Goal: Information Seeking & Learning: Learn about a topic

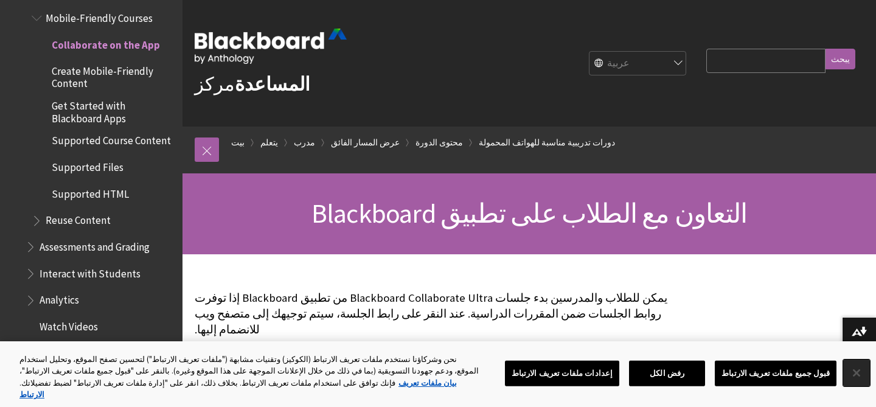
click at [860, 375] on button "يغلق" at bounding box center [856, 373] width 27 height 27
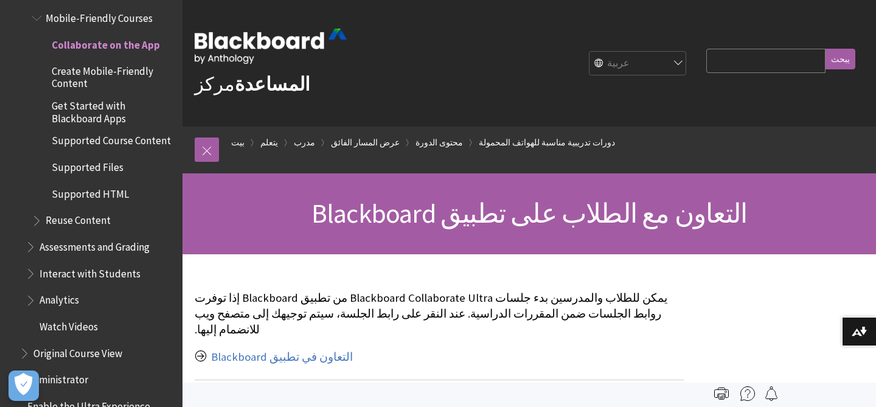
click at [635, 66] on select "إنجليزي عربية كاتالا اللغة الويلزية الألمانية الإسبانية الفنلندية الفرنسية עברי…" at bounding box center [638, 64] width 97 height 24
click at [200, 145] on link at bounding box center [207, 149] width 24 height 24
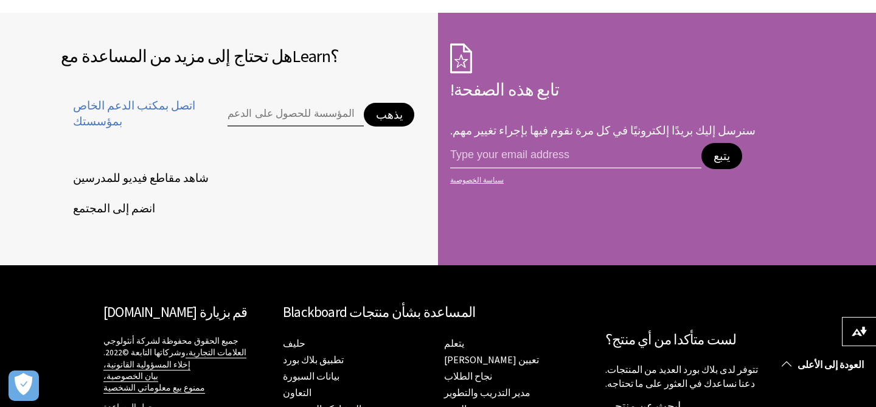
scroll to position [1053, 0]
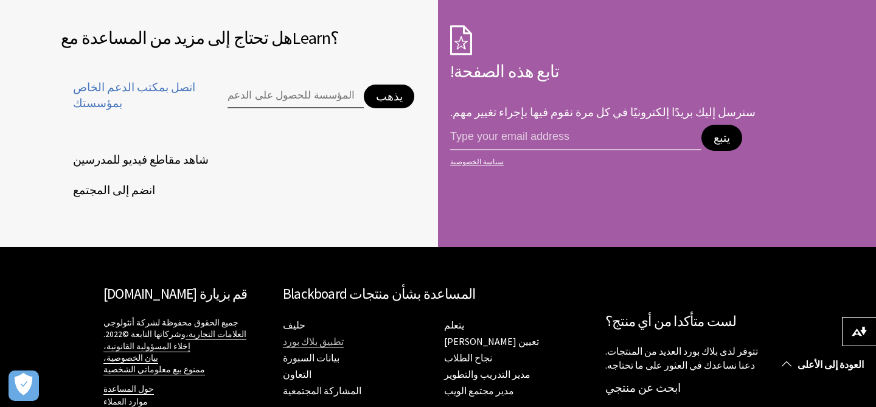
click at [311, 335] on font "تطبيق بلاك بورد" at bounding box center [313, 341] width 61 height 12
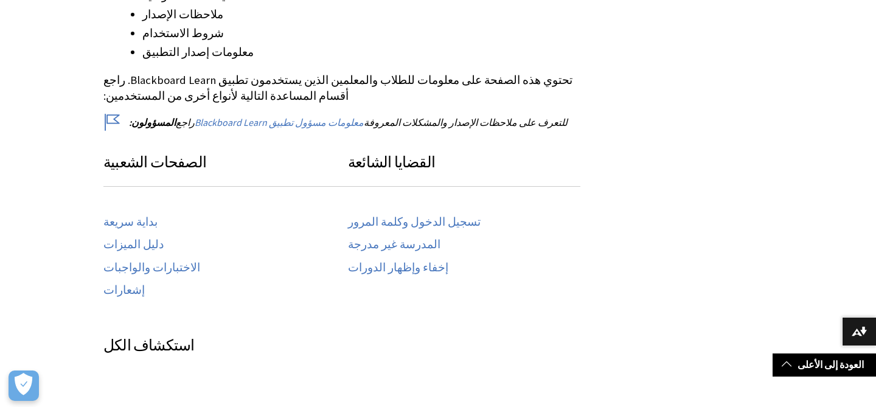
scroll to position [511, 0]
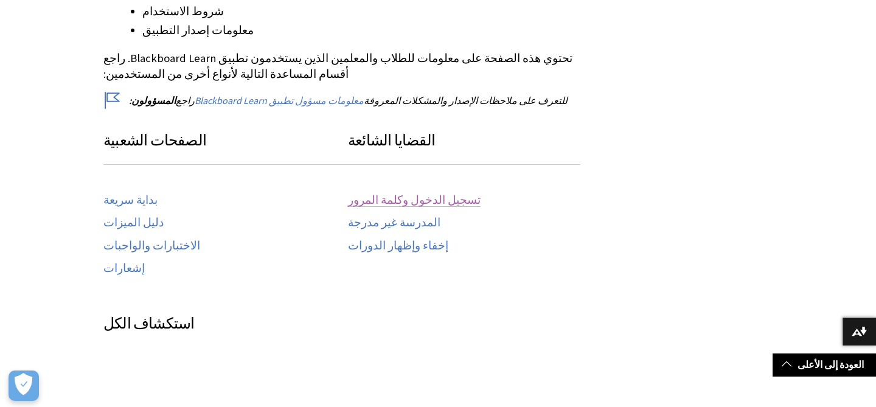
click at [428, 193] on font "تسجيل الدخول وكلمة المرور" at bounding box center [414, 200] width 133 height 14
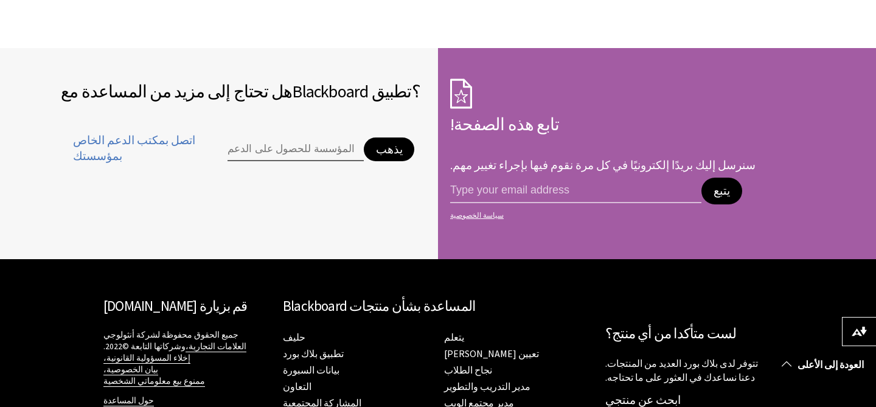
scroll to position [1973, 0]
